Goal: Find specific page/section: Find specific page/section

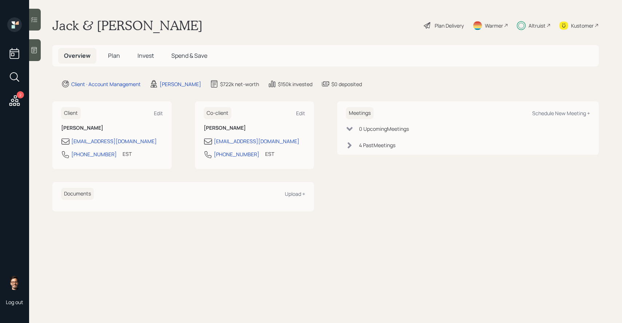
click at [140, 57] on span "Invest" at bounding box center [145, 56] width 16 height 8
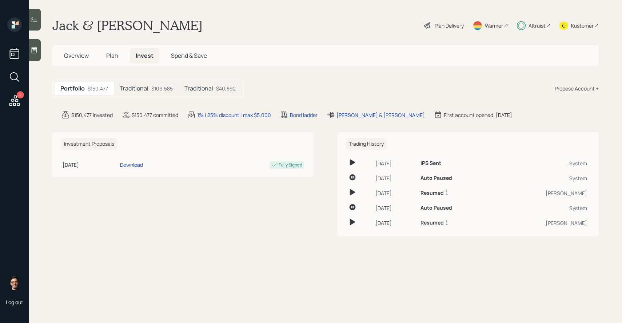
click at [40, 21] on div at bounding box center [35, 20] width 12 height 22
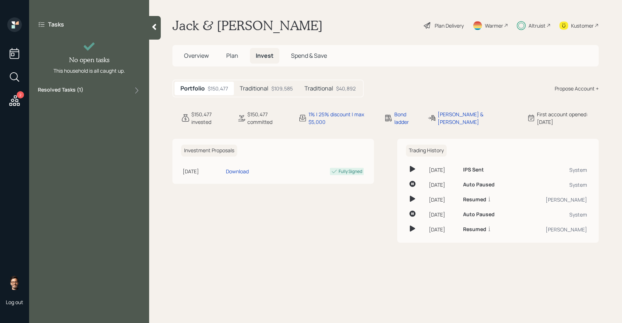
click at [81, 90] on label "Resolved Tasks ( 1 )" at bounding box center [60, 90] width 45 height 9
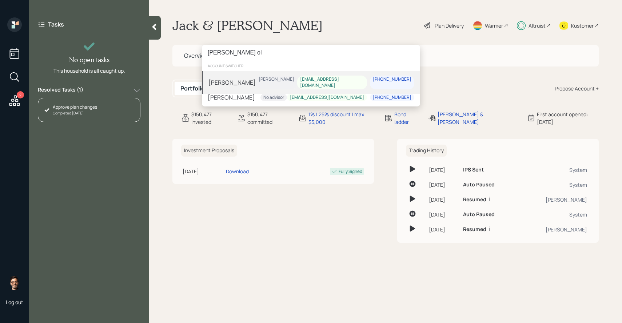
type input "[PERSON_NAME] ol"
click at [264, 78] on div "[PERSON_NAME] [PERSON_NAME] [EMAIL_ADDRESS][DOMAIN_NAME] [PHONE_NUMBER]" at bounding box center [311, 82] width 218 height 23
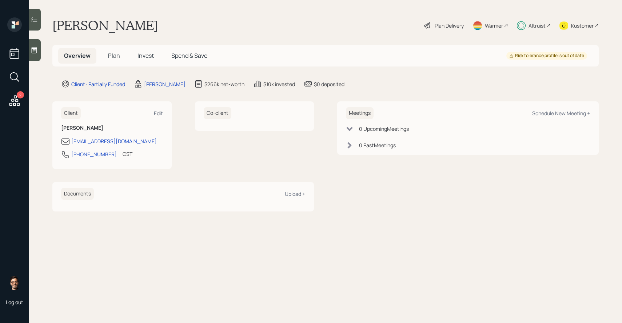
click at [134, 58] on h5 "Invest" at bounding box center [146, 56] width 28 height 16
